Goal: Task Accomplishment & Management: Use online tool/utility

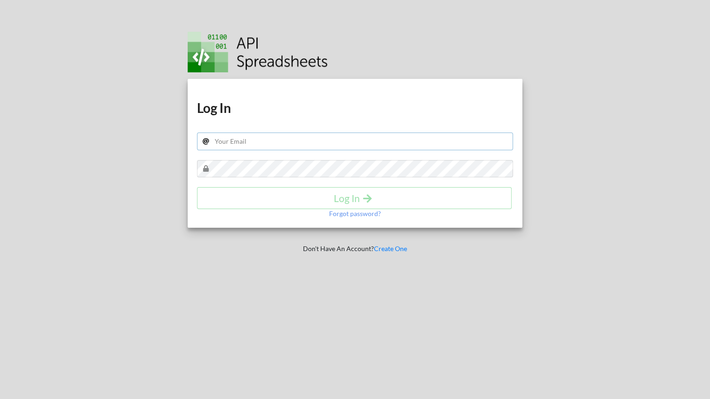
type input "[PERSON_NAME][EMAIL_ADDRESS][PERSON_NAME][DOMAIN_NAME]"
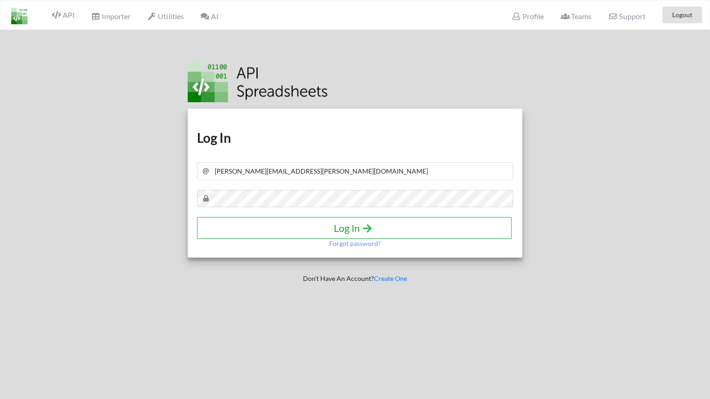
click at [297, 225] on h4 "Log In" at bounding box center [354, 228] width 295 height 12
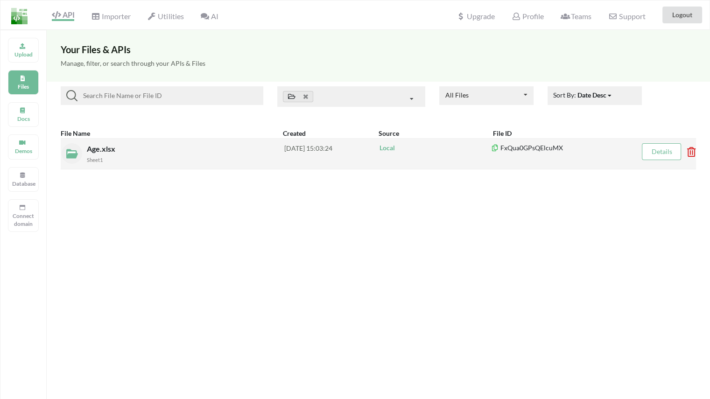
drag, startPoint x: 174, startPoint y: 153, endPoint x: 166, endPoint y: 153, distance: 7.5
click at [166, 153] on div "Age.xlsx Sheet1" at bounding box center [186, 153] width 198 height 21
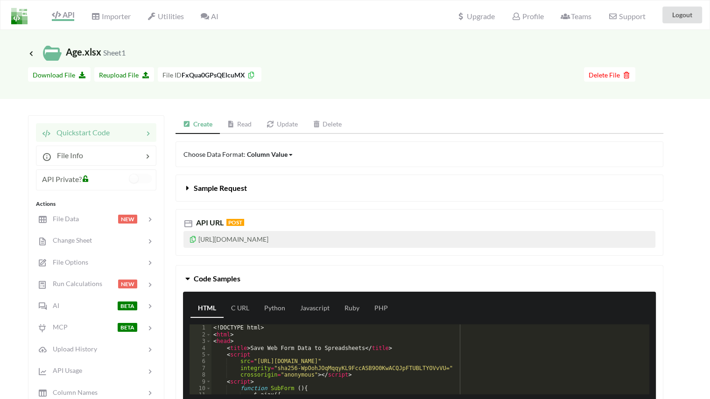
click at [404, 107] on div "Icon Link Age.xlsx Sheet1 Go To Files page Download hidden Download File Reuplo…" at bounding box center [355, 291] width 710 height 522
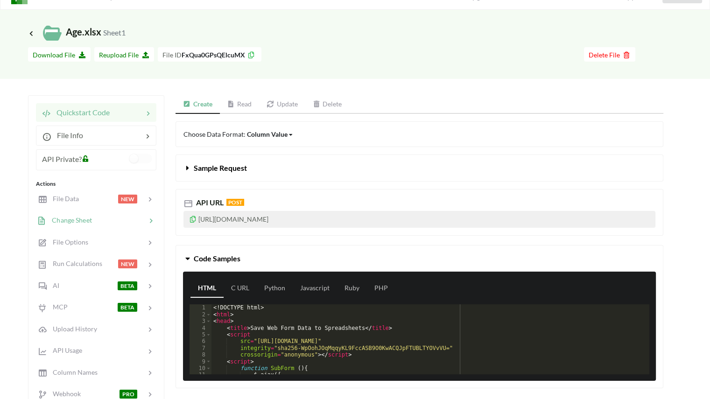
click at [92, 222] on span "Change Sheet" at bounding box center [69, 220] width 46 height 8
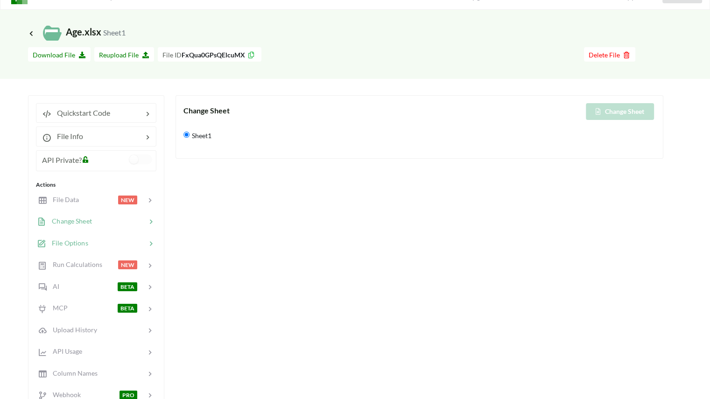
click at [96, 240] on div at bounding box center [117, 243] width 58 height 11
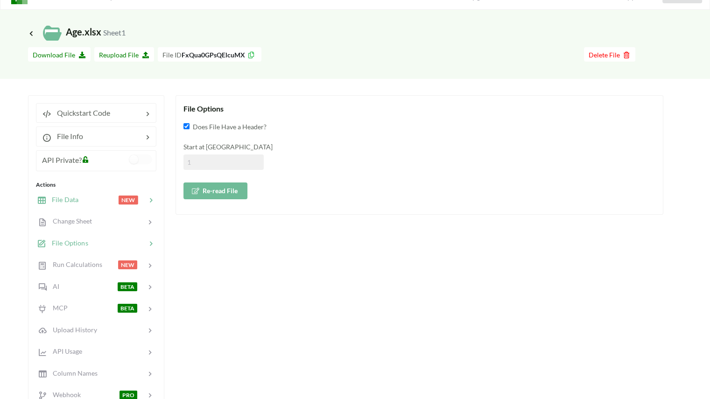
click at [83, 203] on div at bounding box center [98, 200] width 40 height 11
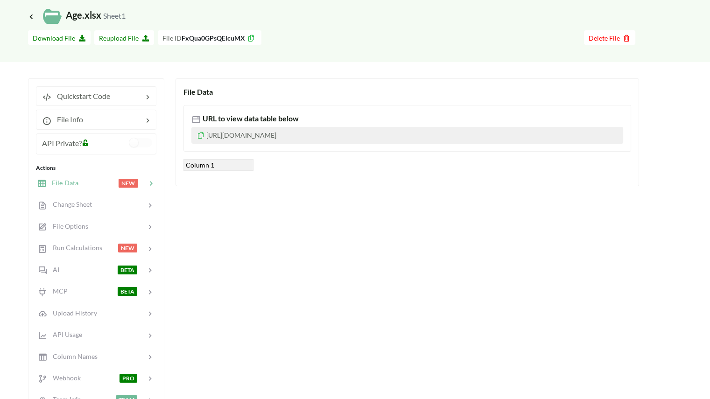
scroll to position [0, 0]
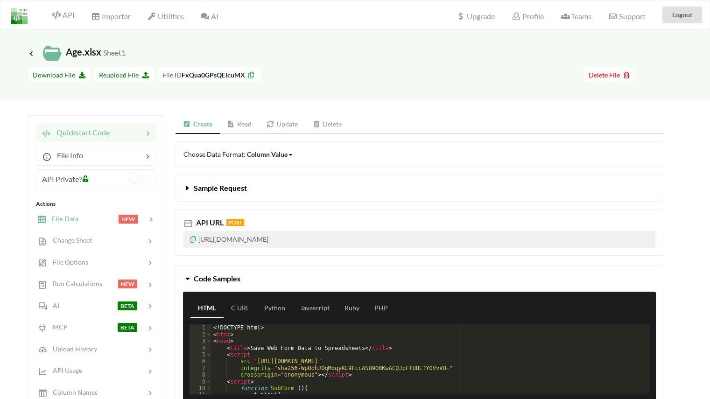
click at [94, 217] on div at bounding box center [98, 219] width 40 height 11
click at [68, 221] on span "File Data" at bounding box center [62, 219] width 32 height 8
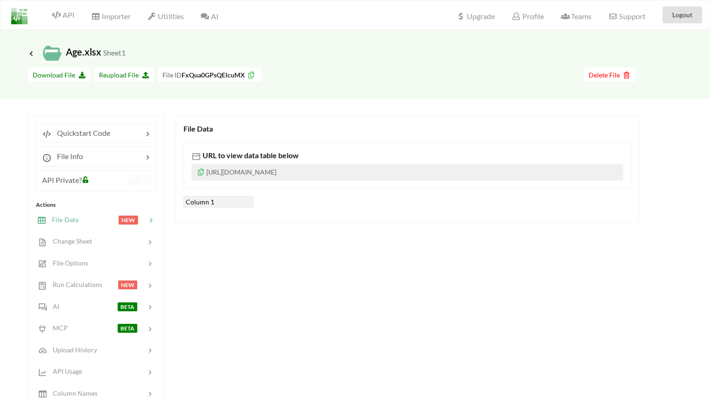
click at [250, 273] on div "File Data URL to view data table below [URL][DOMAIN_NAME] Column 1" at bounding box center [420, 328] width 488 height 427
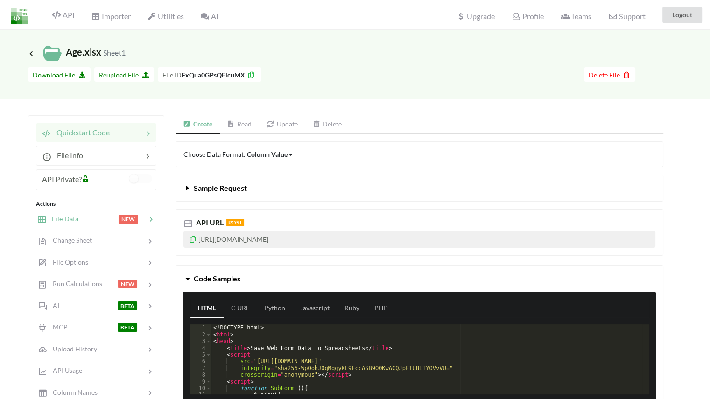
click at [75, 224] on div "File Data NEW" at bounding box center [96, 219] width 123 height 22
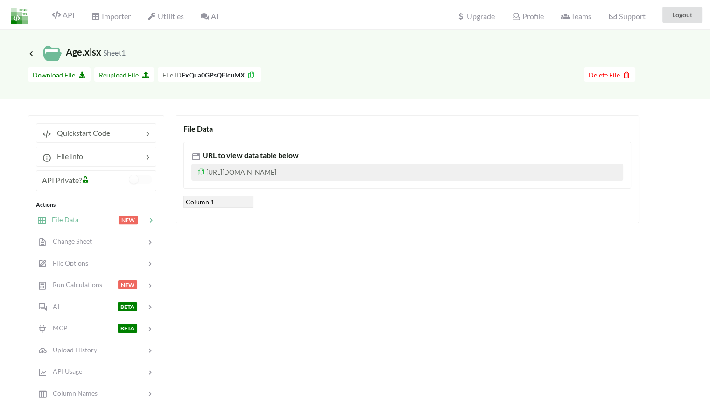
click at [256, 172] on p "[URL][DOMAIN_NAME]" at bounding box center [407, 172] width 432 height 17
click at [198, 173] on icon at bounding box center [201, 171] width 8 height 7
